Goal: Find specific page/section: Find specific page/section

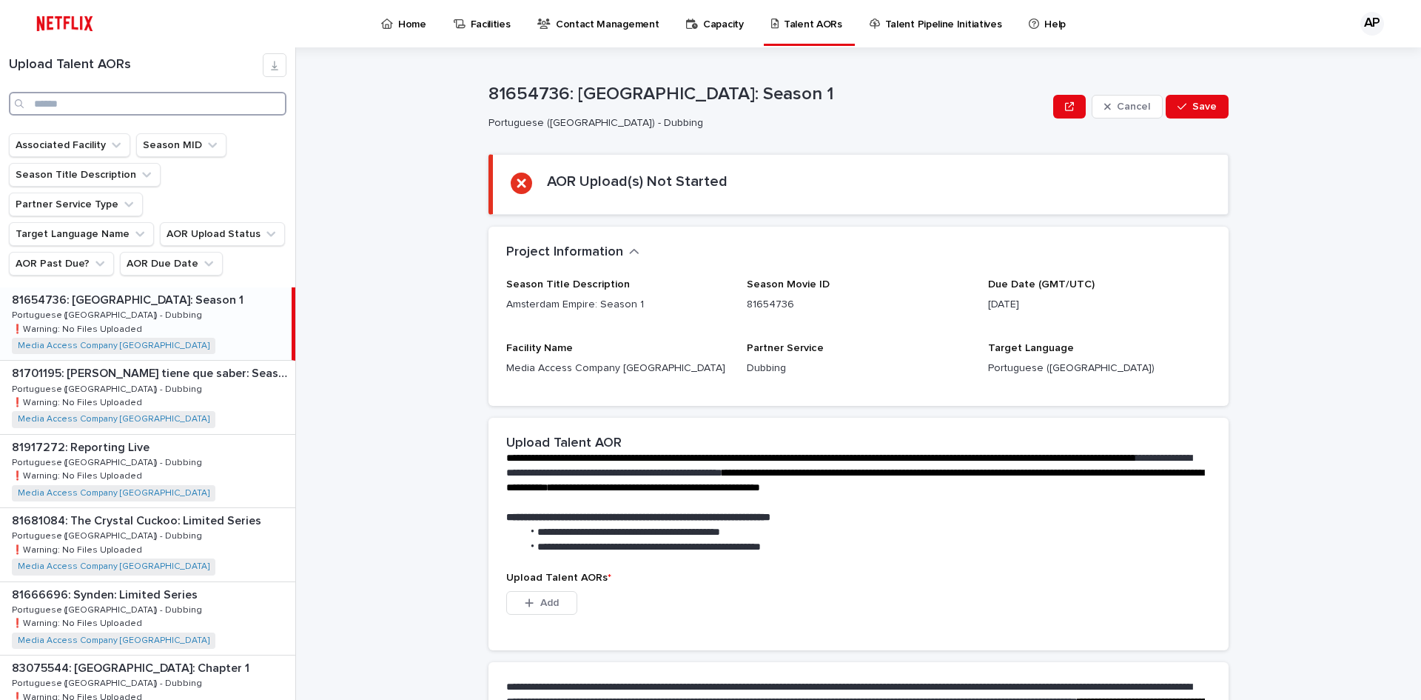
click at [117, 101] on input "Search" at bounding box center [148, 104] width 278 height 24
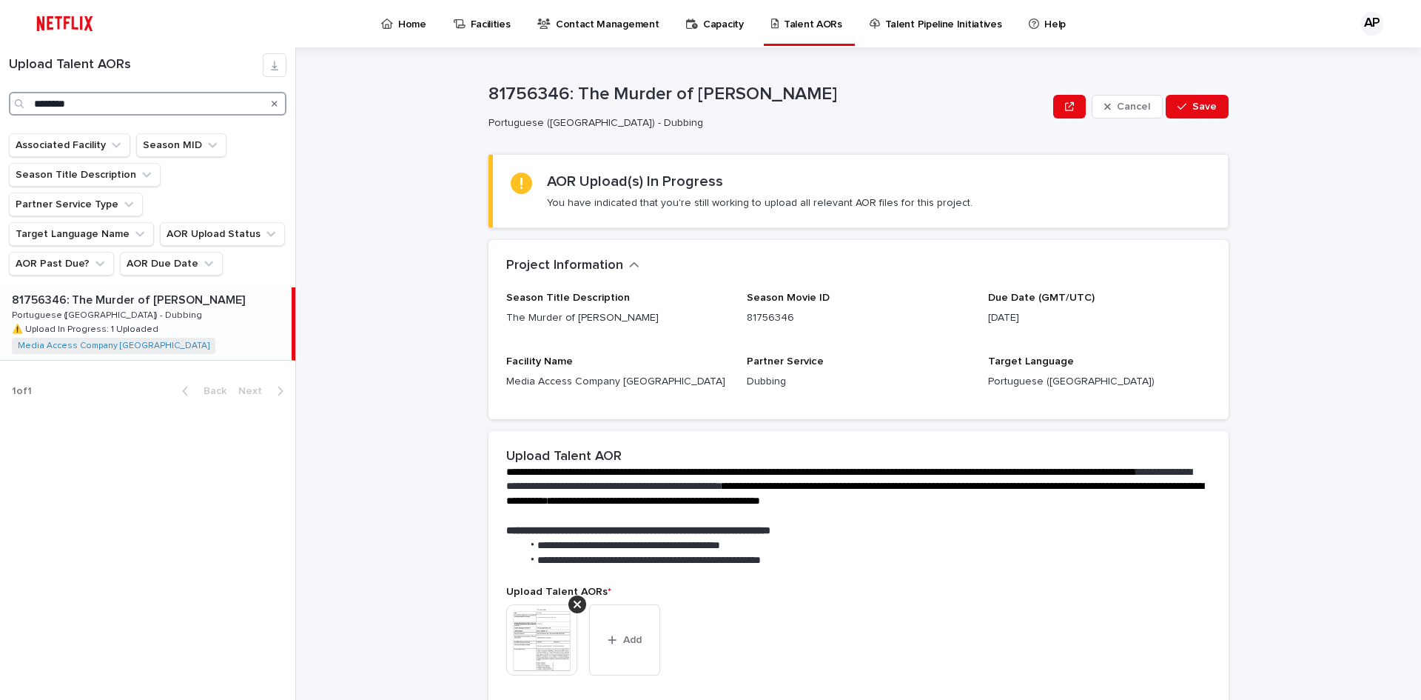
type input "********"
click at [98, 290] on p "81756346: The Murder of [PERSON_NAME]" at bounding box center [130, 298] width 236 height 17
